Goal: Answer question/provide support: Answer question/provide support

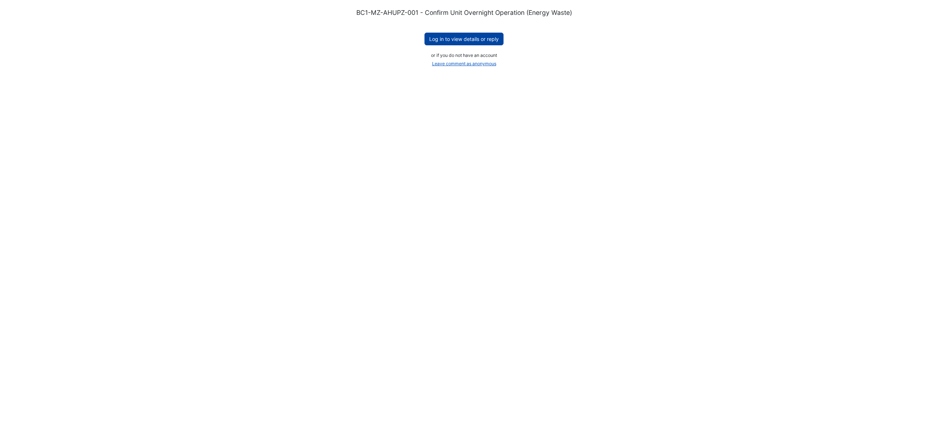
click at [493, 43] on button "Log in to view details or reply" at bounding box center [464, 39] width 79 height 13
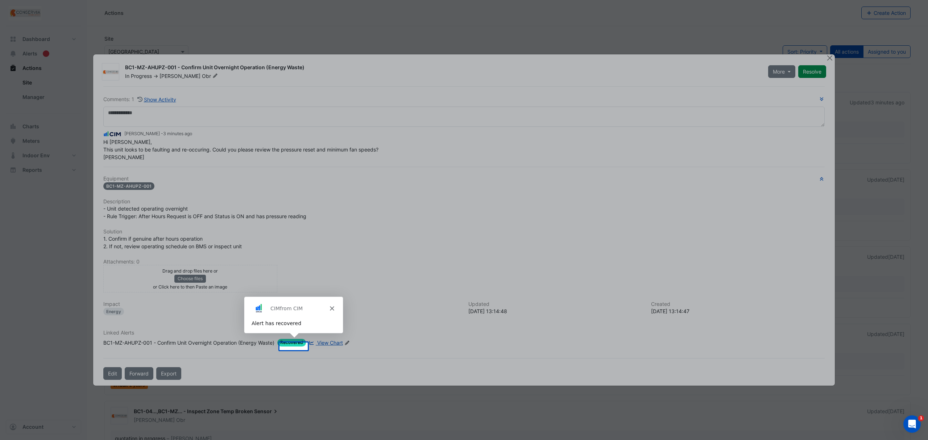
click at [330, 307] on polygon "Close" at bounding box center [331, 308] width 4 height 4
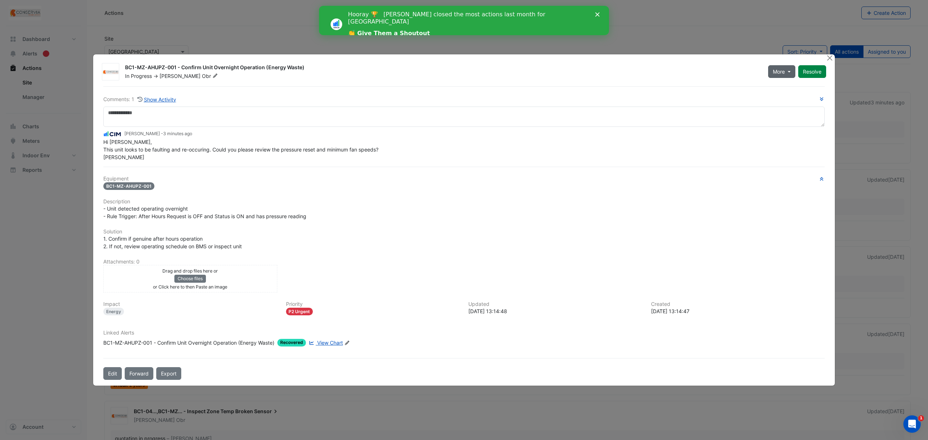
click at [791, 66] on button "More" at bounding box center [781, 71] width 27 height 13
click at [782, 95] on button "Not Doing" at bounding box center [795, 94] width 57 height 11
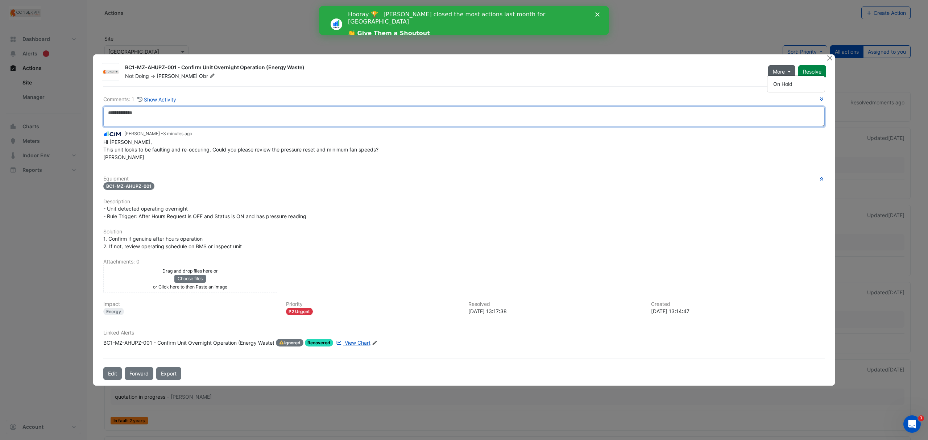
click at [279, 113] on textarea at bounding box center [463, 117] width 721 height 20
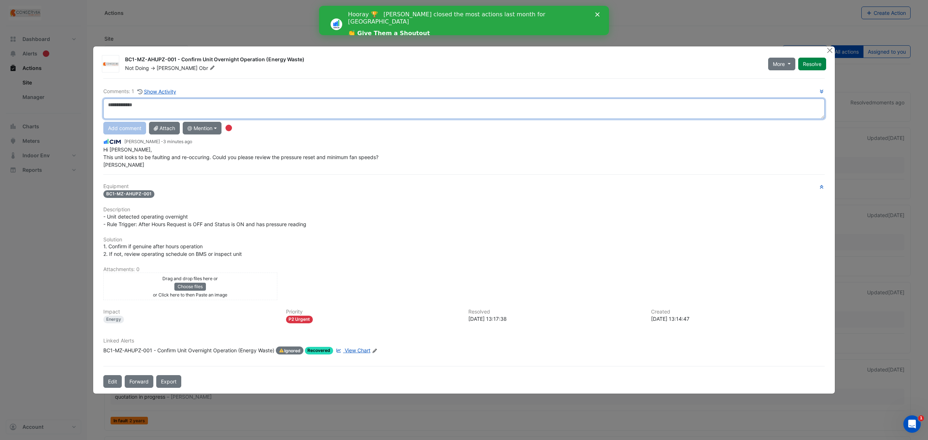
type textarea "*"
click at [199, 104] on textarea "**********" at bounding box center [463, 109] width 721 height 20
type textarea "**********"
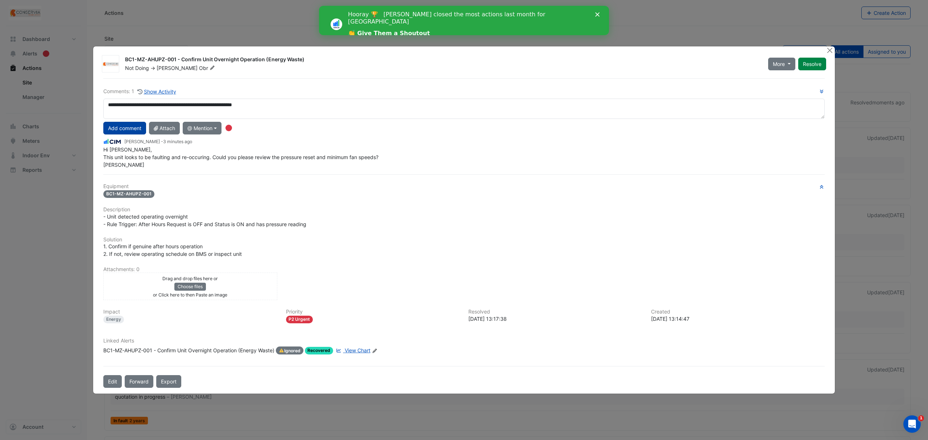
click at [136, 125] on button "Add comment" at bounding box center [124, 128] width 43 height 13
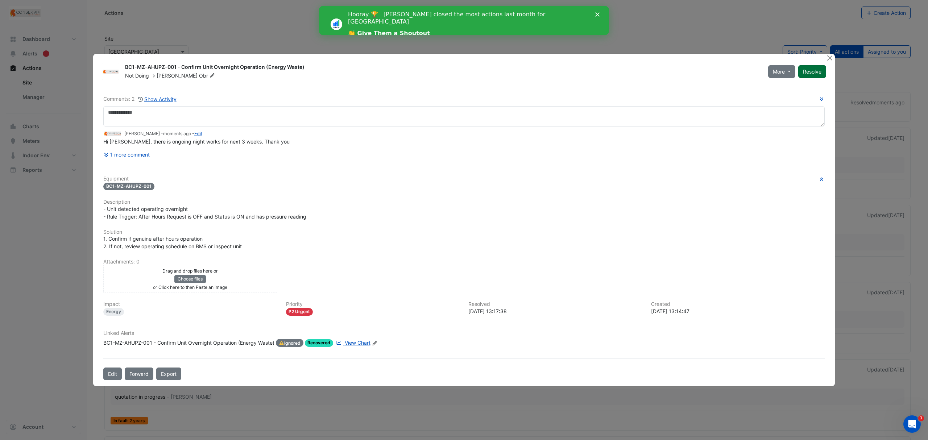
click at [814, 71] on button "Resolve" at bounding box center [812, 71] width 28 height 13
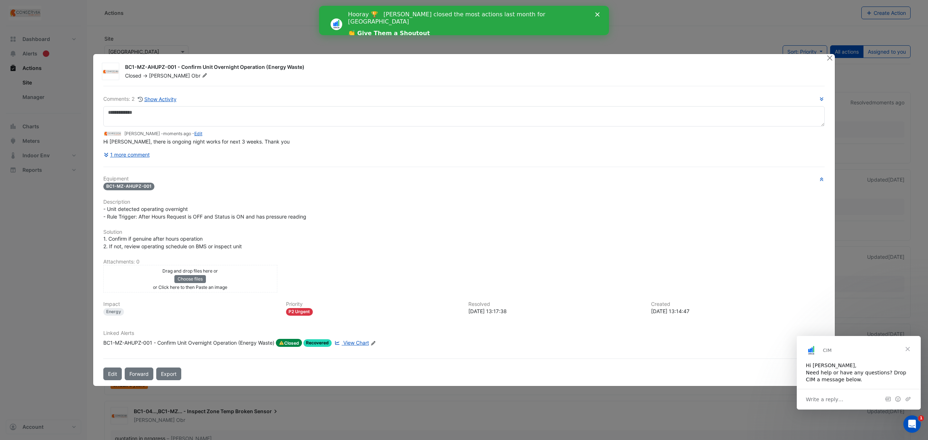
click at [825, 56] on div "BC1-MZ-AHUPZ-001 - Confirm Unit Overnight Operation (Energy Waste) Closed -> Ja…" at bounding box center [464, 220] width 742 height 332
click at [830, 60] on button "Close" at bounding box center [830, 58] width 8 height 8
